Goal: Check status: Check status

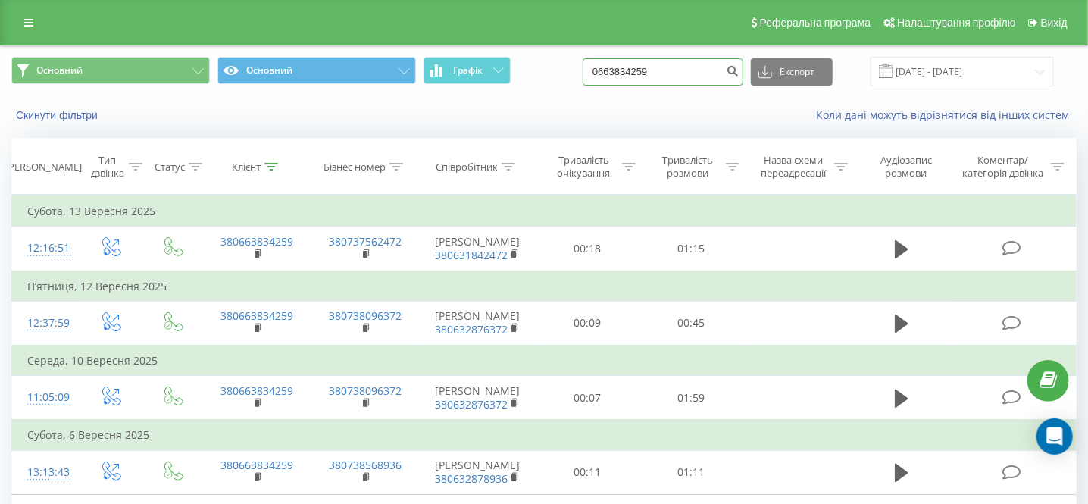
click at [676, 68] on input "0663834259" at bounding box center [662, 71] width 161 height 27
paste input "503581895"
type input "0503581895"
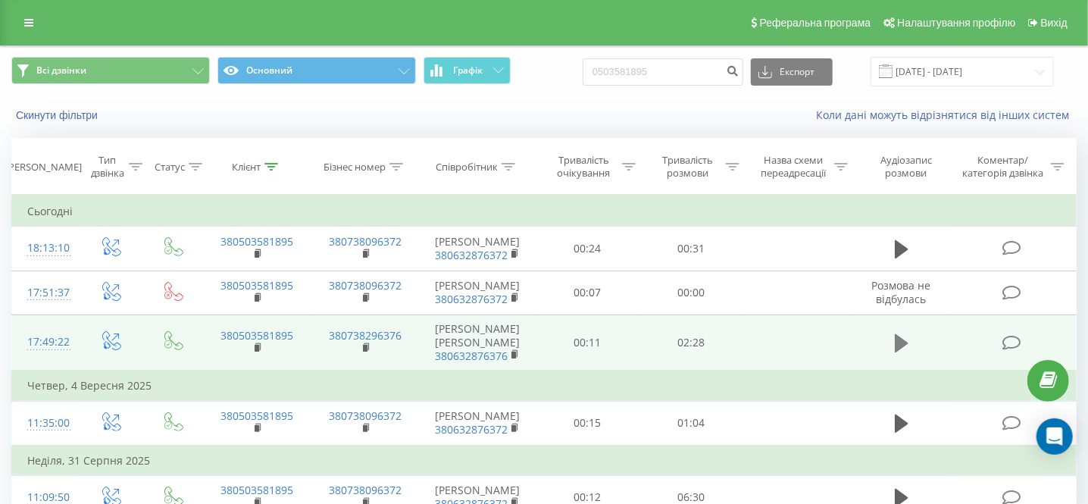
click at [909, 354] on button at bounding box center [901, 343] width 23 height 23
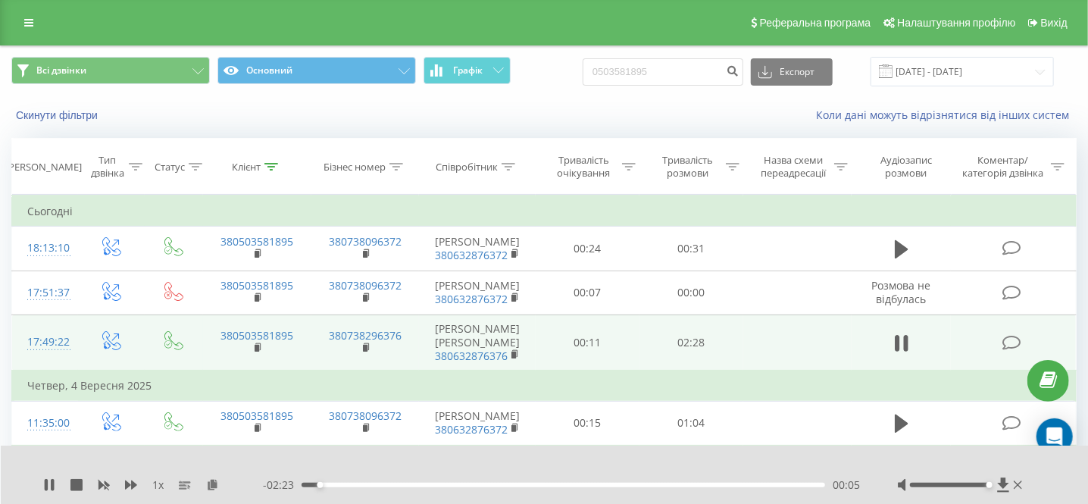
drag, startPoint x: 979, startPoint y: 492, endPoint x: 988, endPoint y: 494, distance: 8.5
click at [988, 494] on div "1 x - 02:23 00:05 00:05" at bounding box center [545, 474] width 1088 height 58
click at [127, 481] on icon at bounding box center [131, 485] width 12 height 12
